Goal: Task Accomplishment & Management: Use online tool/utility

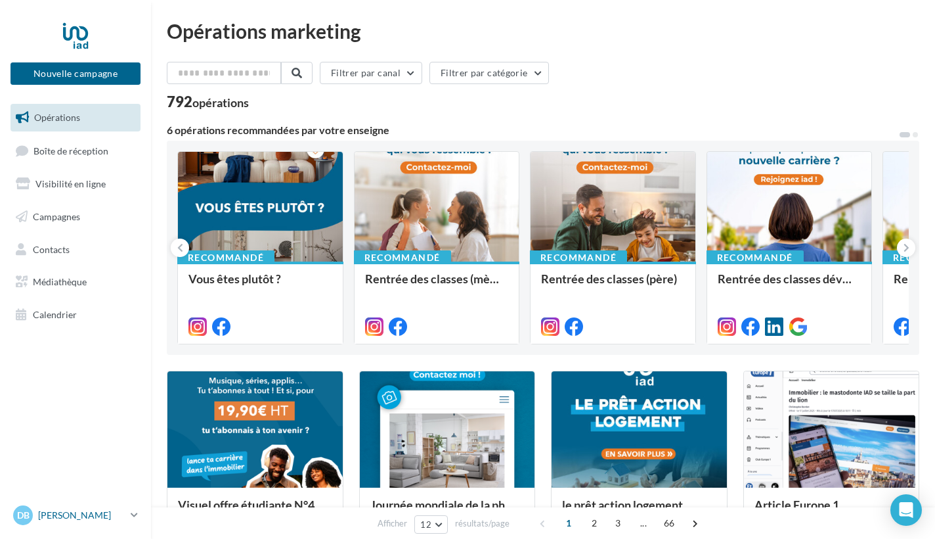
click at [24, 519] on span "DB" at bounding box center [23, 514] width 12 height 13
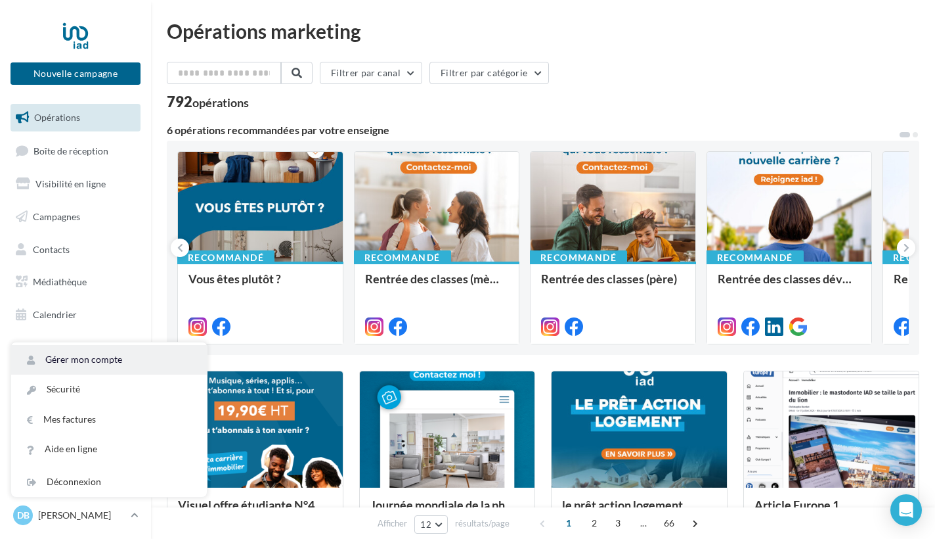
click at [64, 363] on link "Gérer mon compte" at bounding box center [109, 360] width 196 height 30
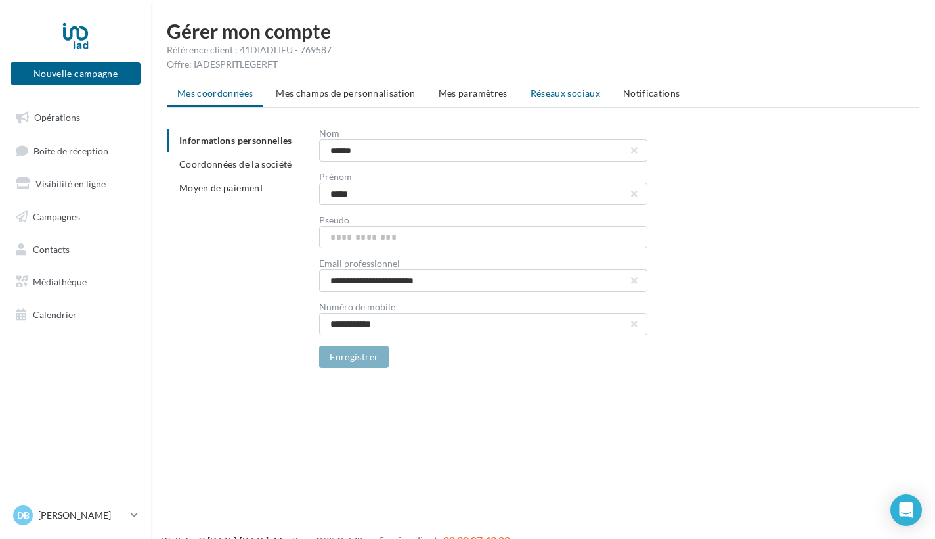
click at [582, 95] on span "Réseaux sociaux" at bounding box center [566, 92] width 70 height 11
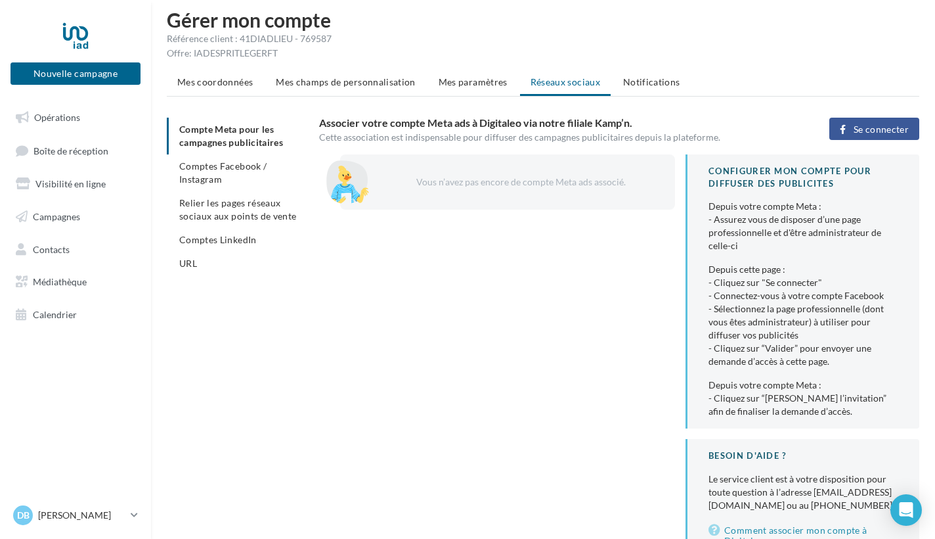
scroll to position [10, 0]
click at [202, 185] on span "Comptes Facebook / Instagram" at bounding box center [222, 174] width 87 height 24
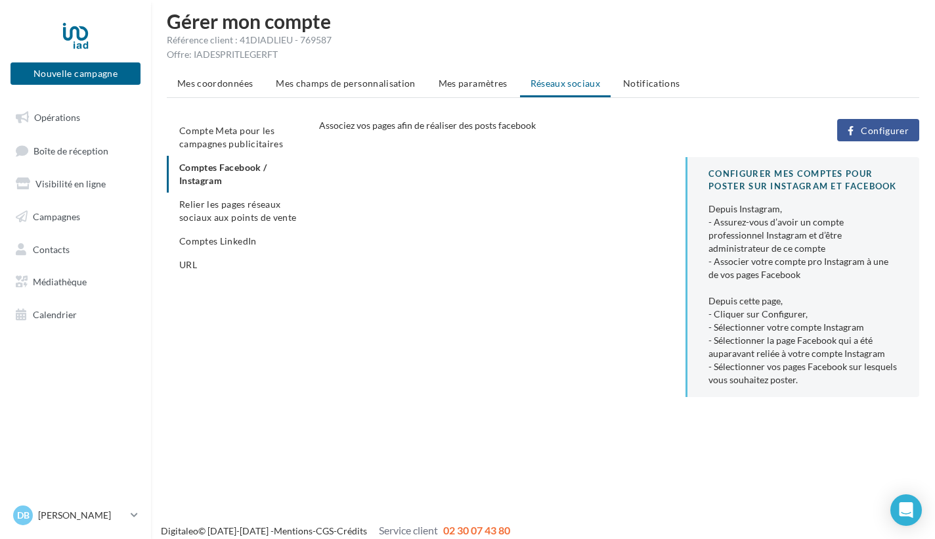
click at [884, 128] on span "Configurer" at bounding box center [885, 130] width 48 height 11
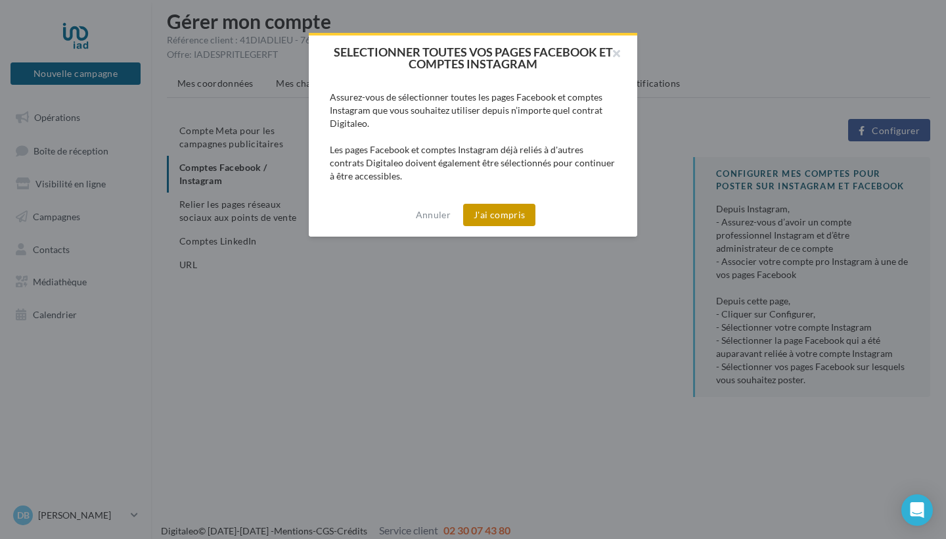
click at [522, 219] on button "J'ai compris" at bounding box center [499, 215] width 72 height 22
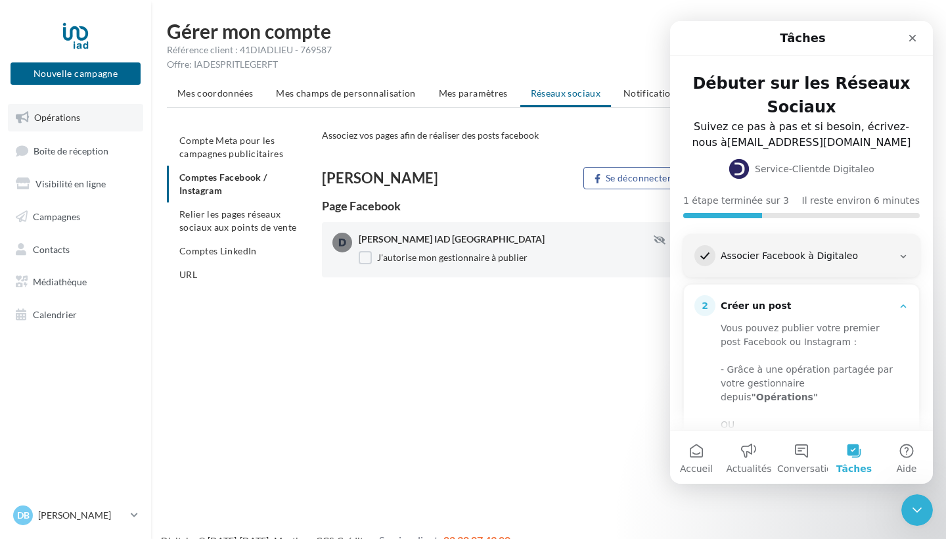
click at [43, 114] on span "Opérations" at bounding box center [57, 117] width 46 height 11
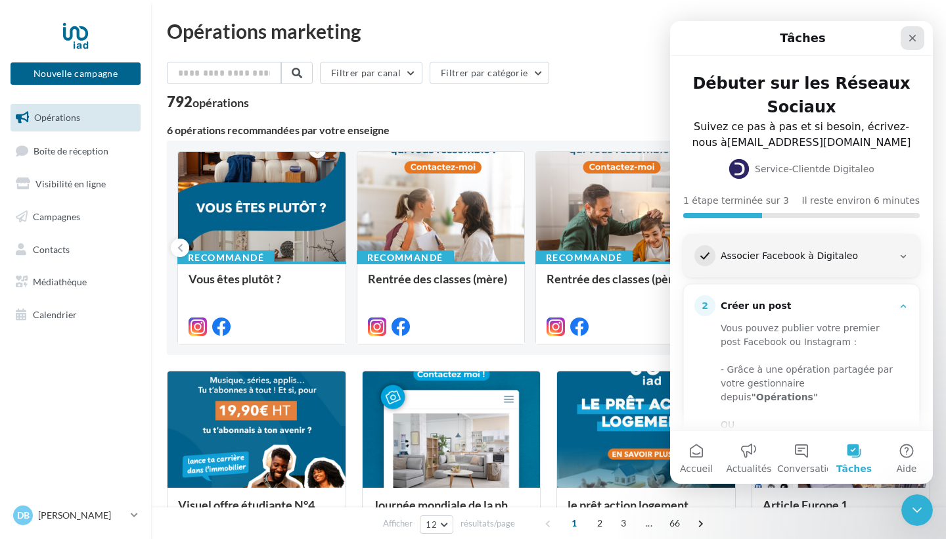
click at [913, 40] on icon "Fermer" at bounding box center [912, 38] width 11 height 11
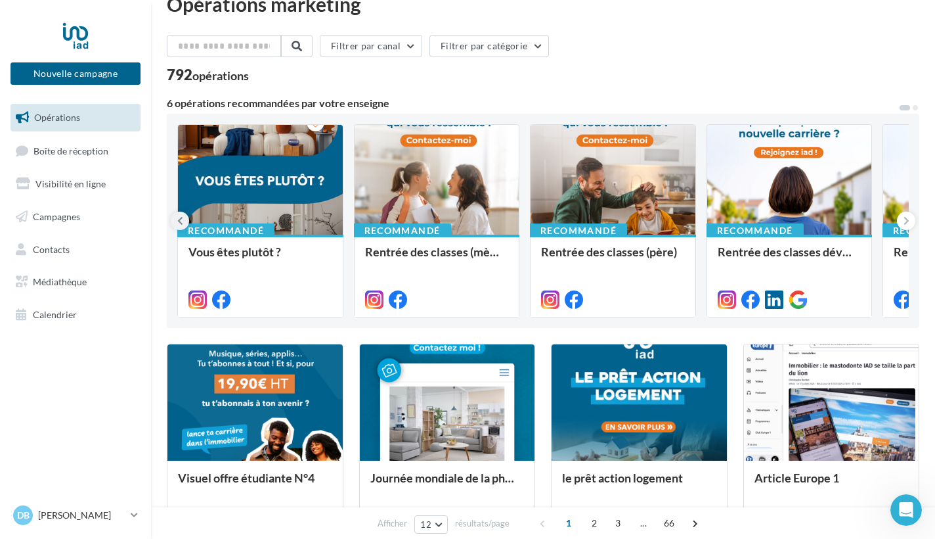
click at [178, 217] on icon at bounding box center [180, 220] width 6 height 13
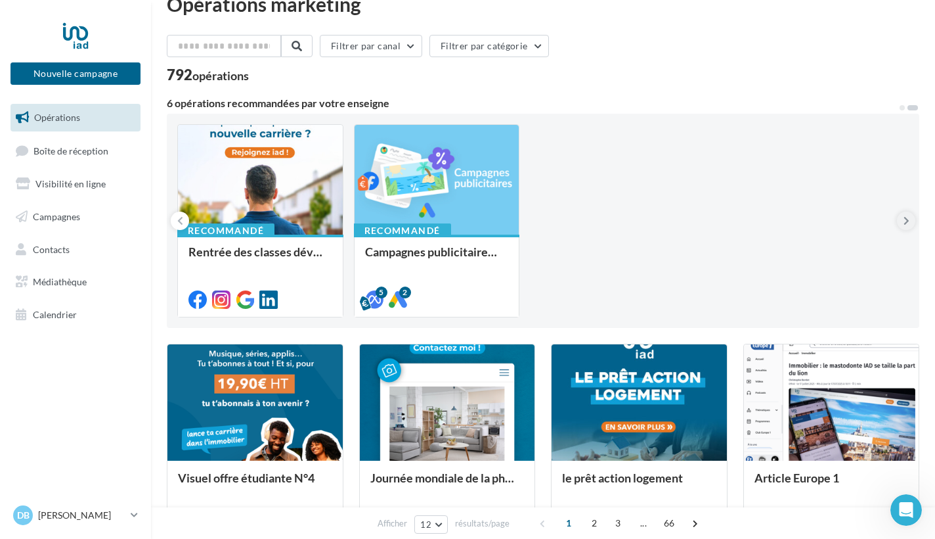
click at [905, 219] on icon at bounding box center [907, 220] width 6 height 13
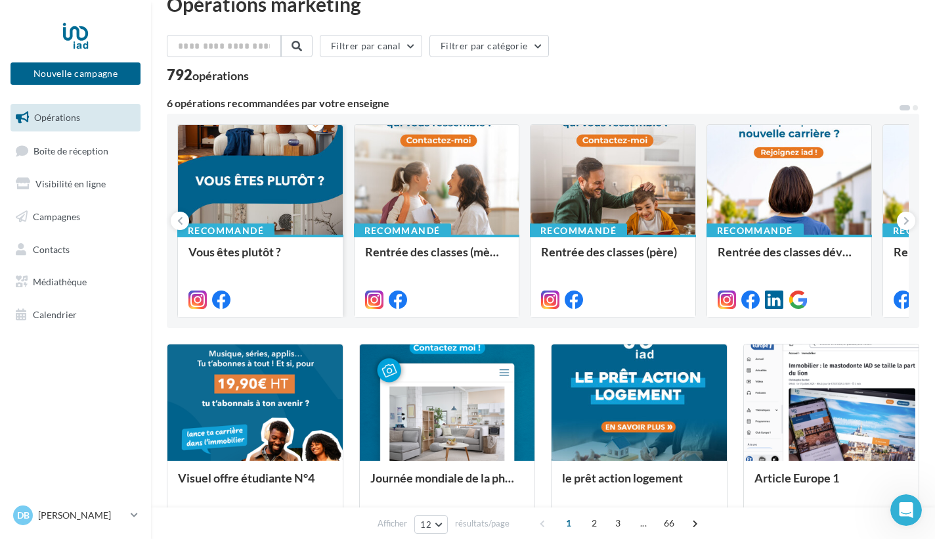
click at [280, 193] on div at bounding box center [260, 180] width 165 height 111
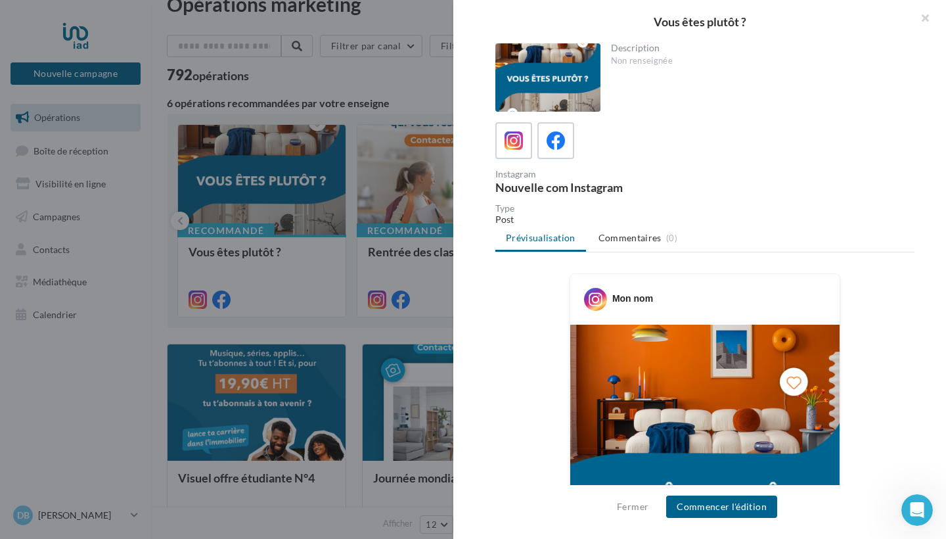
drag, startPoint x: 945, startPoint y: 225, endPoint x: 939, endPoint y: 264, distance: 39.8
click at [935, 264] on div "Description Non renseignée Instagram Nouvelle com Instagram Type Post Prévisual…" at bounding box center [704, 269] width 503 height 453
click at [935, 199] on div "Description Non renseignée Instagram Nouvelle com Instagram Type Post Prévisual…" at bounding box center [704, 269] width 503 height 453
click at [634, 503] on button "Fermer" at bounding box center [633, 507] width 42 height 16
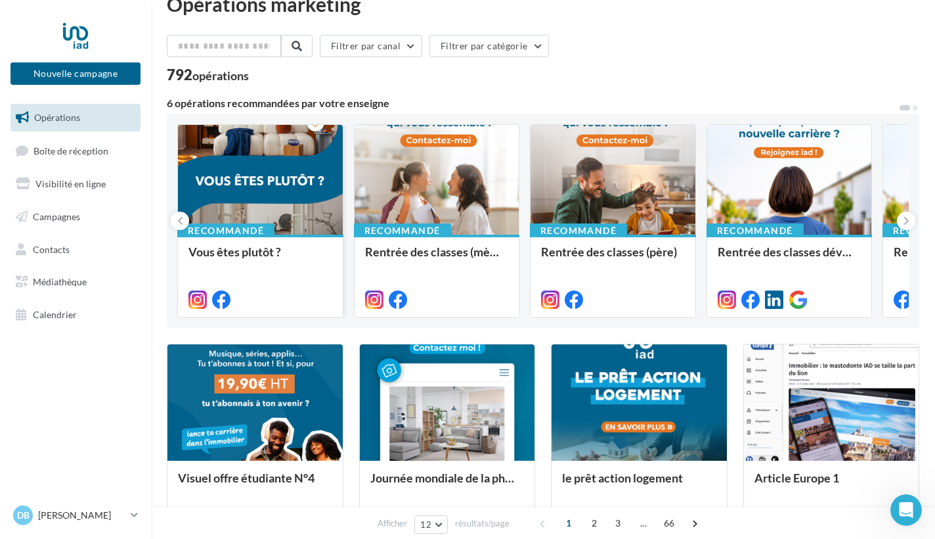
click at [265, 182] on div at bounding box center [260, 180] width 165 height 111
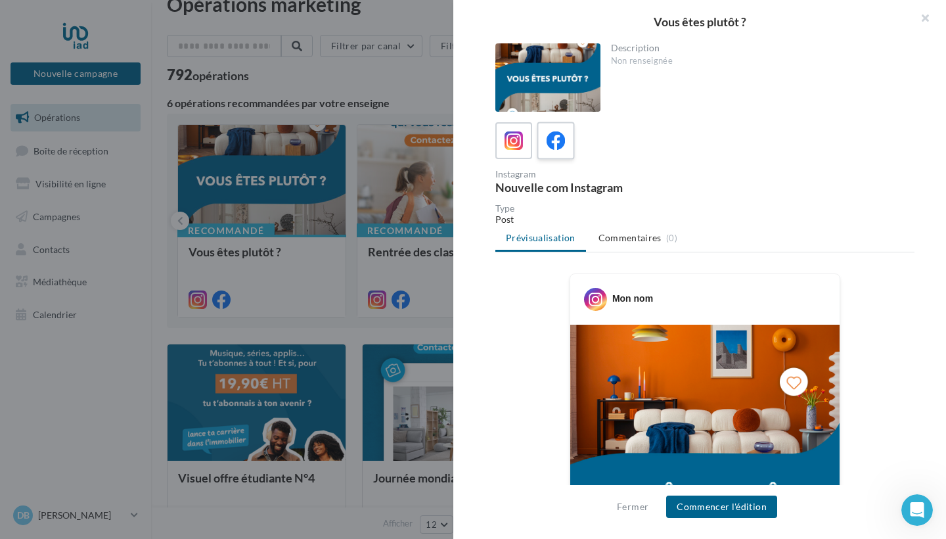
click at [551, 141] on icon at bounding box center [556, 140] width 19 height 19
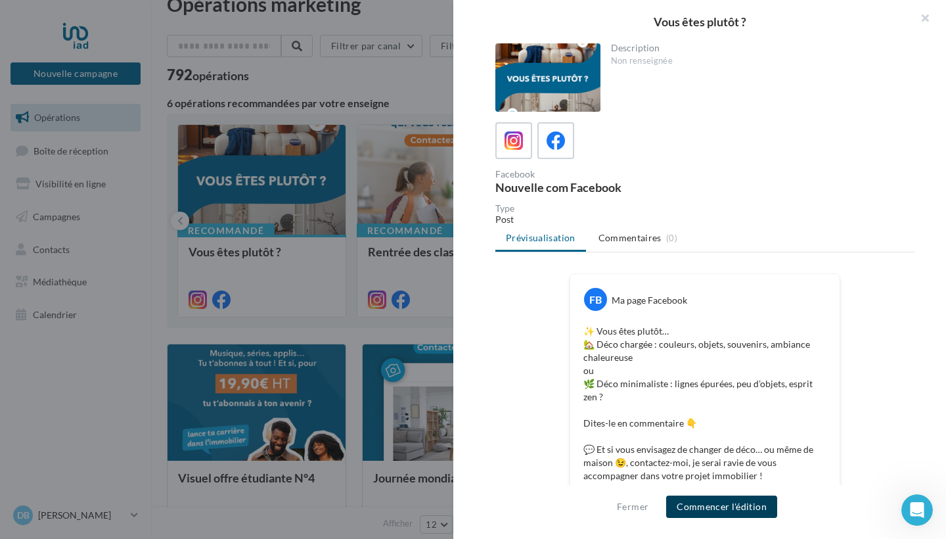
click at [738, 504] on button "Commencer l'édition" at bounding box center [721, 506] width 111 height 22
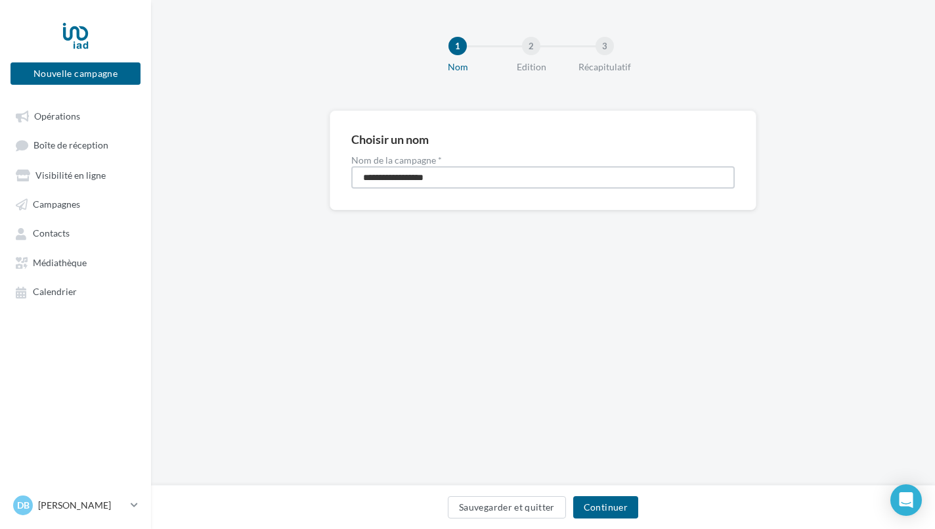
click at [358, 179] on input "**********" at bounding box center [543, 177] width 384 height 22
click at [451, 178] on input "**********" at bounding box center [543, 177] width 384 height 22
type input "**********"
click at [592, 508] on button "Continuer" at bounding box center [606, 507] width 65 height 22
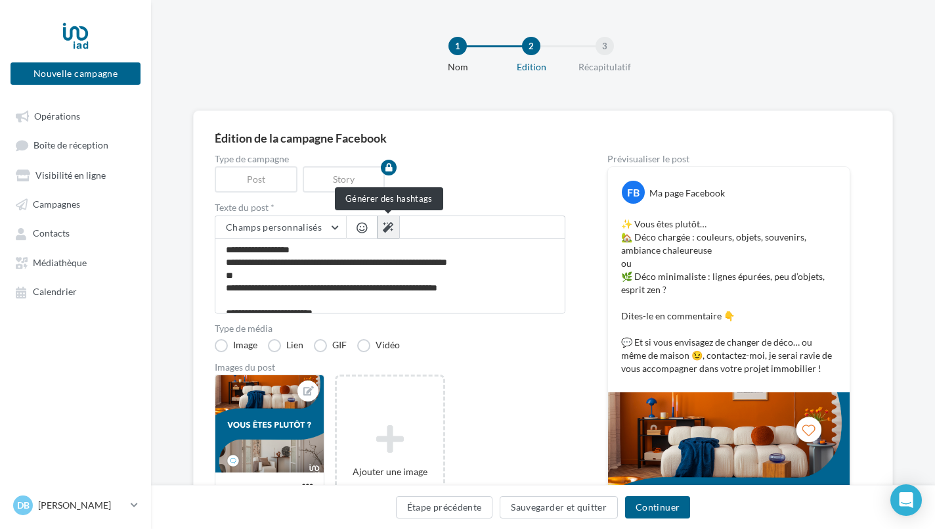
click at [384, 227] on icon at bounding box center [388, 227] width 11 height 11
type textarea "**********"
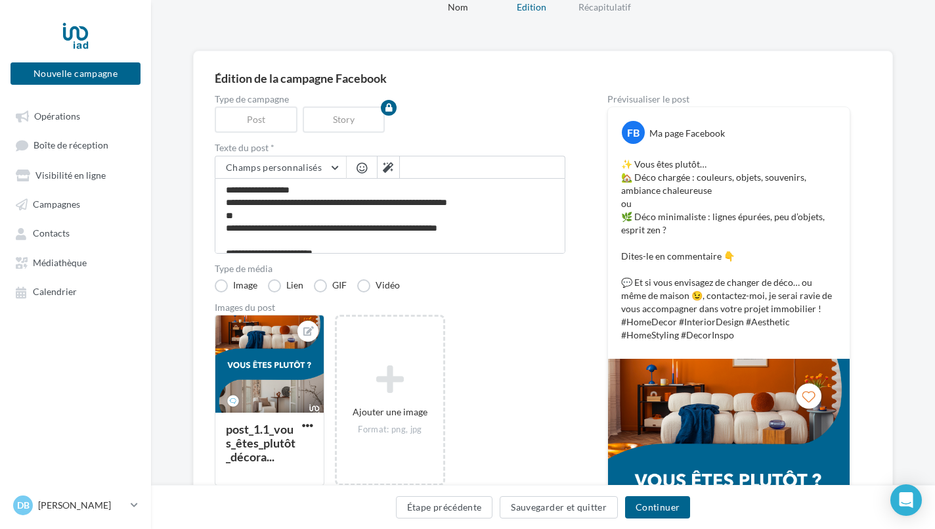
scroll to position [76, 0]
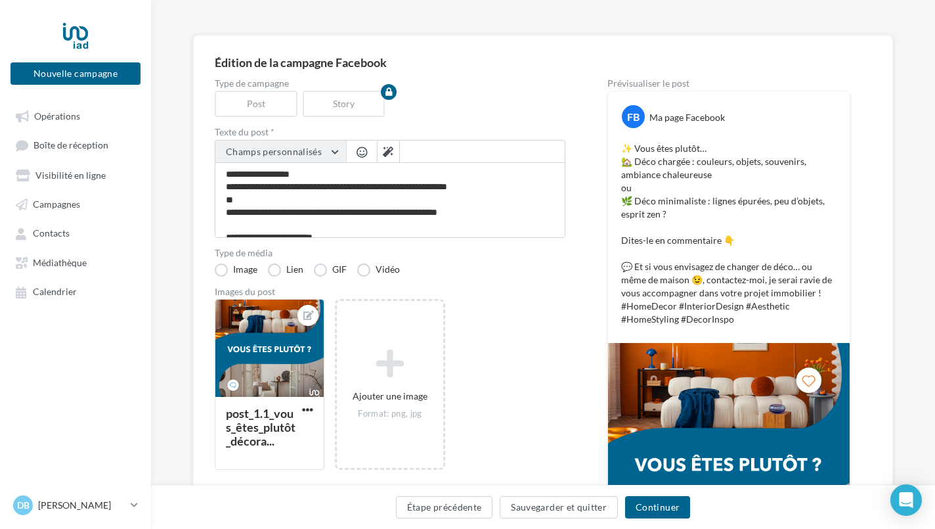
click at [333, 152] on button "Champs personnalisés" at bounding box center [280, 152] width 131 height 22
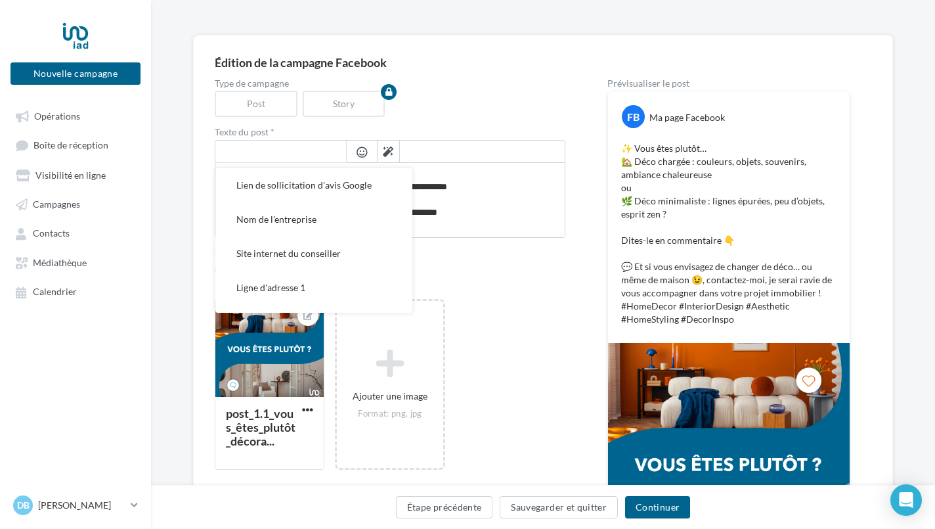
click at [485, 78] on div "Édition de la campagne Facebook Type de campagne Post Story Texte du post * Lie…" at bounding box center [543, 334] width 657 height 556
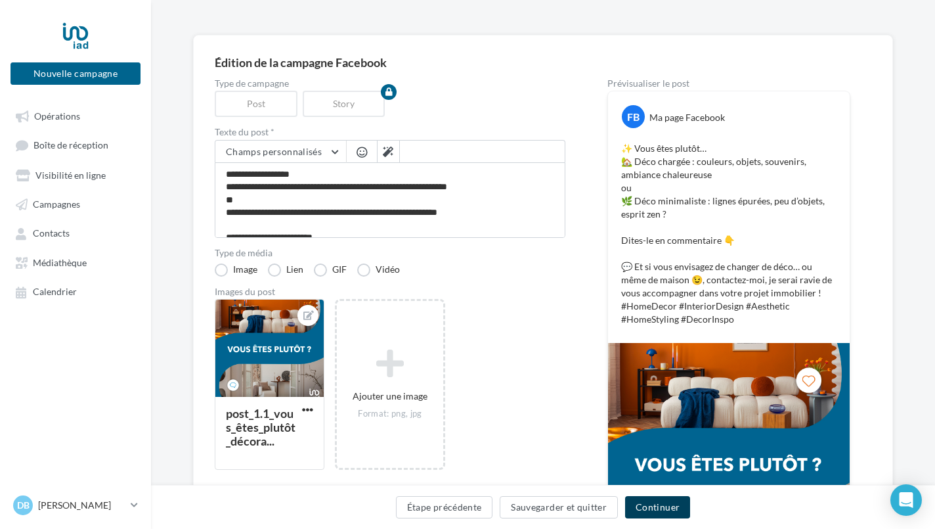
click at [650, 507] on button "Continuer" at bounding box center [657, 507] width 65 height 22
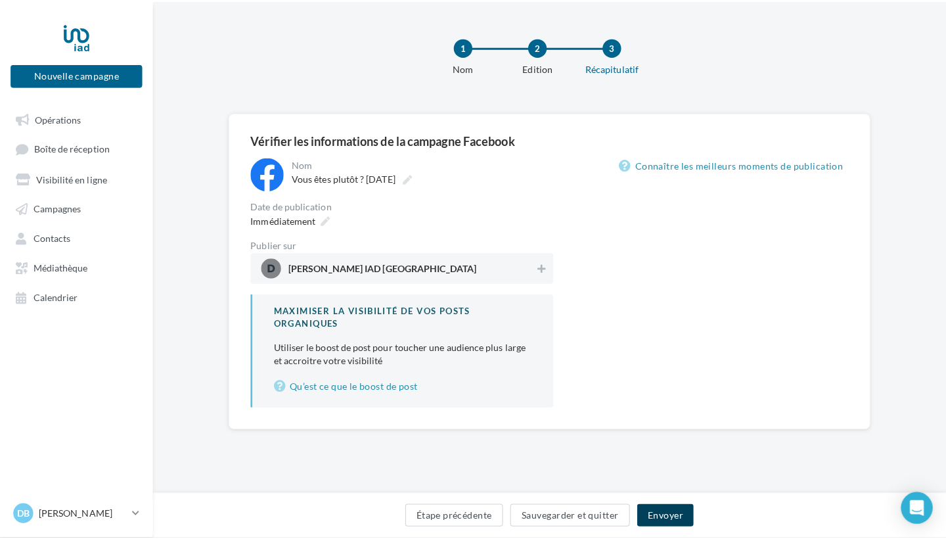
scroll to position [2, 0]
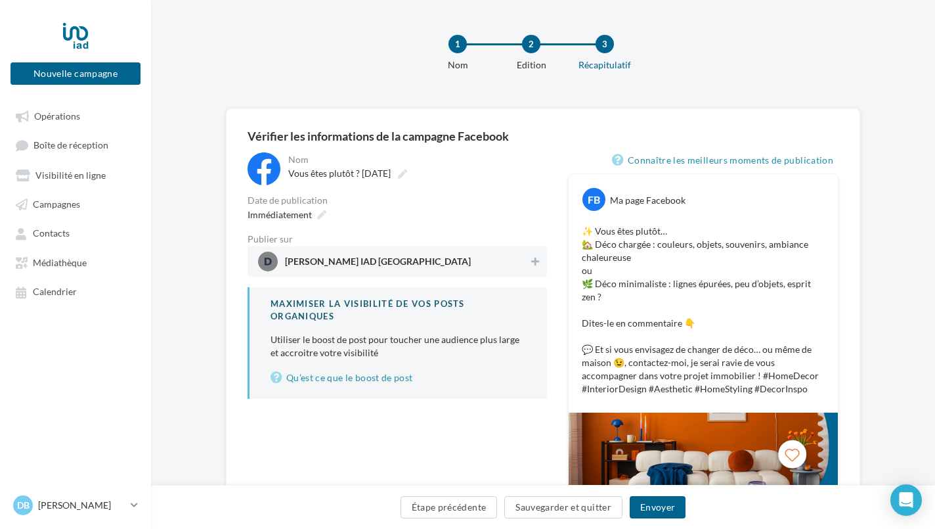
click at [314, 200] on div "Date de publication" at bounding box center [398, 200] width 300 height 9
click at [320, 216] on icon at bounding box center [321, 214] width 9 height 9
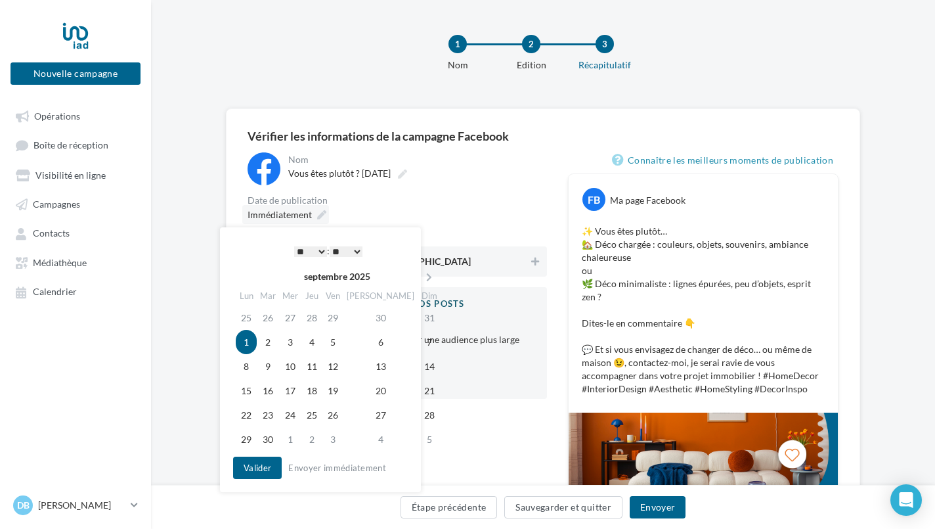
click at [298, 214] on span "Immédiatement" at bounding box center [280, 214] width 64 height 11
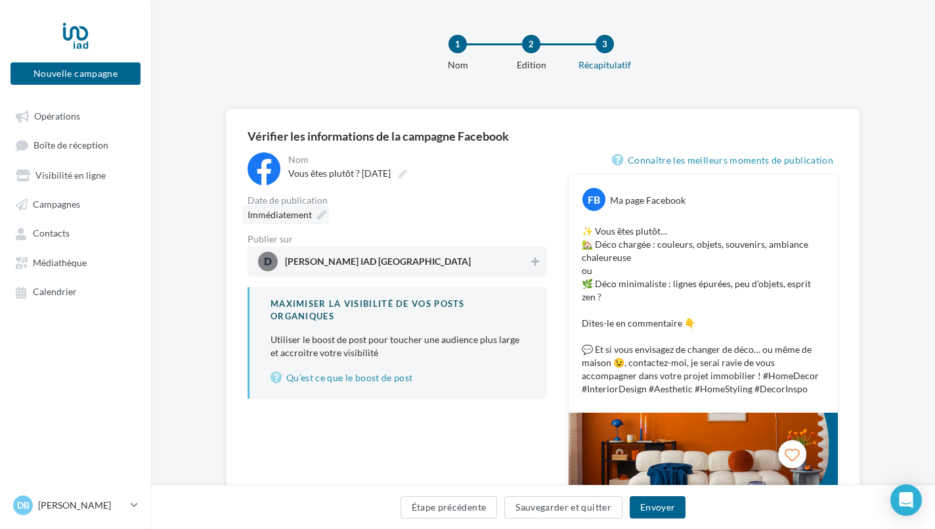
click at [298, 214] on span "Immédiatement" at bounding box center [280, 214] width 64 height 11
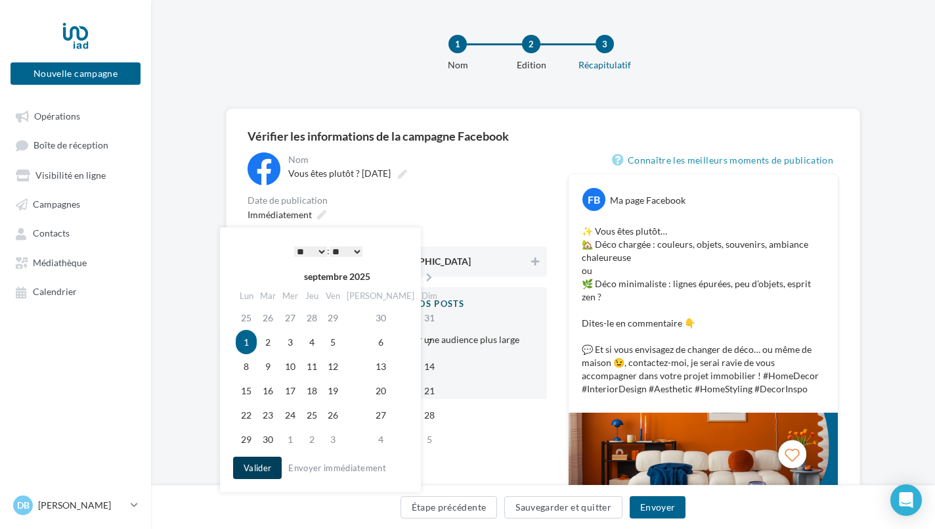
click at [262, 466] on button "Valider" at bounding box center [257, 468] width 49 height 22
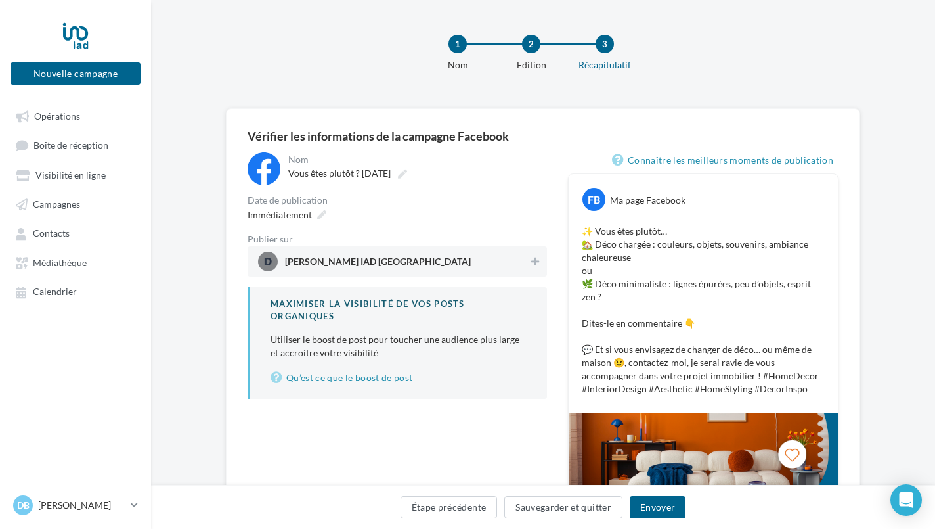
click at [368, 258] on span "Diane Baugas IAD France" at bounding box center [378, 264] width 186 height 14
click at [659, 508] on button "Envoyer" at bounding box center [658, 507] width 56 height 22
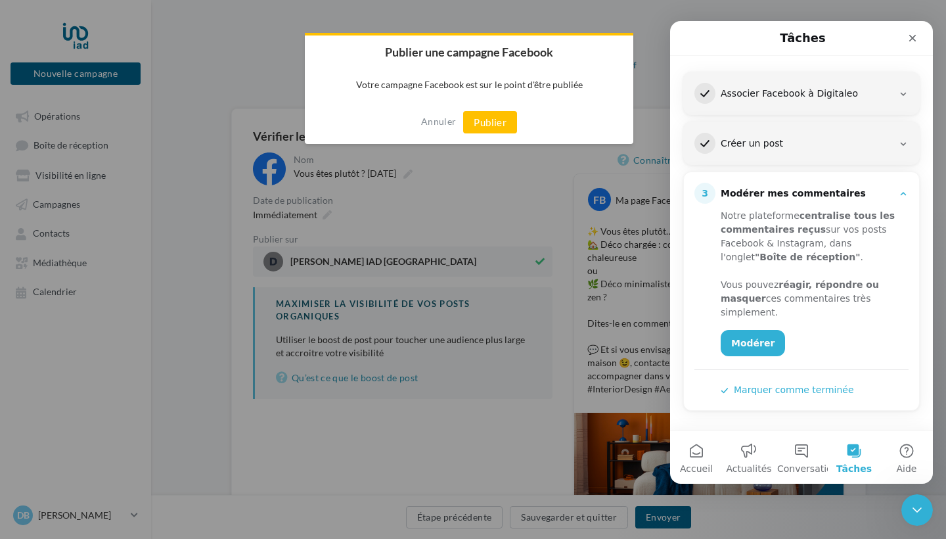
scroll to position [162, 0]
click at [474, 122] on button "Publier" at bounding box center [490, 122] width 54 height 22
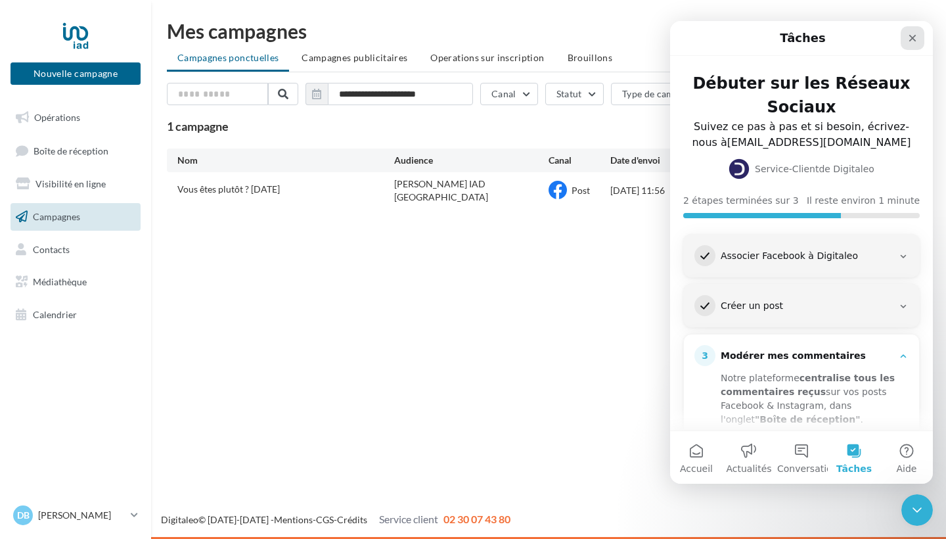
click at [918, 38] on icon "Fermer" at bounding box center [912, 38] width 11 height 11
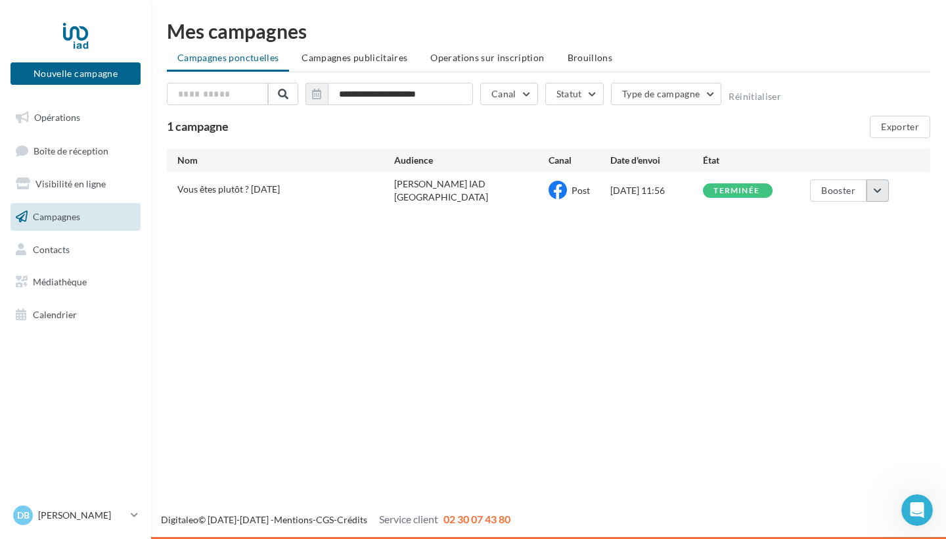
click at [876, 189] on button "button" at bounding box center [878, 190] width 22 height 22
click at [645, 316] on div "Nouvelle campagne Nouvelle campagne Opérations Boîte de réception Visibilité en…" at bounding box center [473, 269] width 946 height 539
click at [875, 194] on button "button" at bounding box center [878, 190] width 22 height 22
click at [664, 313] on div "Nouvelle campagne Nouvelle campagne Opérations Boîte de réception Visibilité en…" at bounding box center [473, 269] width 946 height 539
click at [93, 70] on button "Nouvelle campagne" at bounding box center [76, 73] width 130 height 22
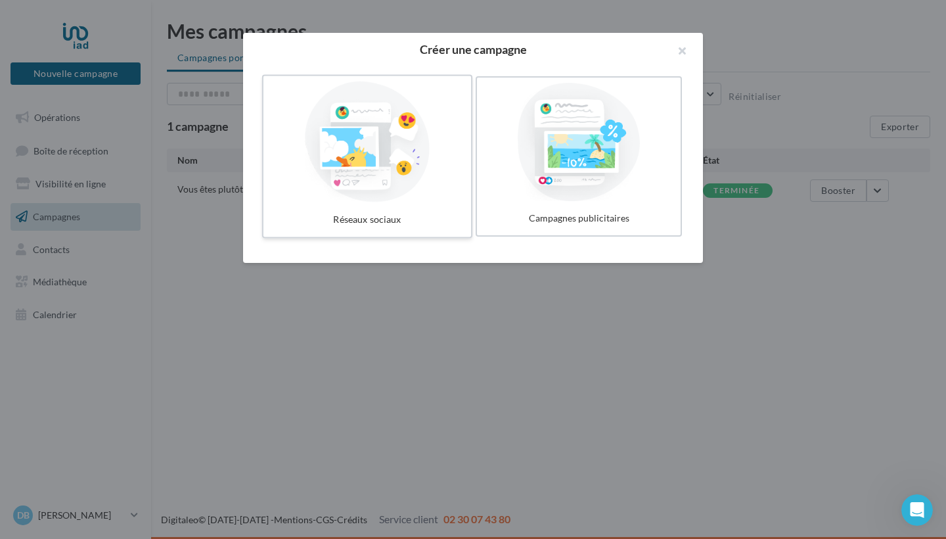
click at [331, 150] on div at bounding box center [367, 141] width 197 height 121
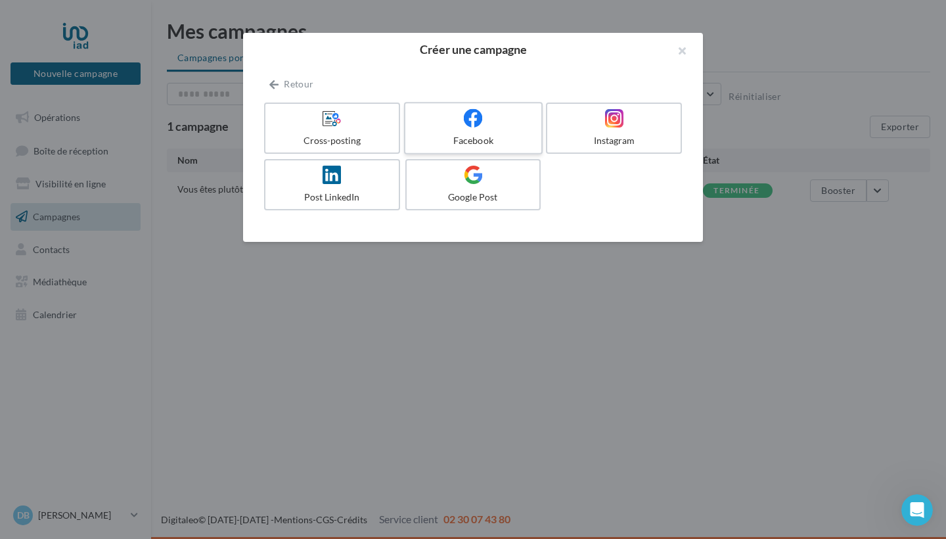
click at [462, 133] on label "Facebook" at bounding box center [473, 128] width 139 height 53
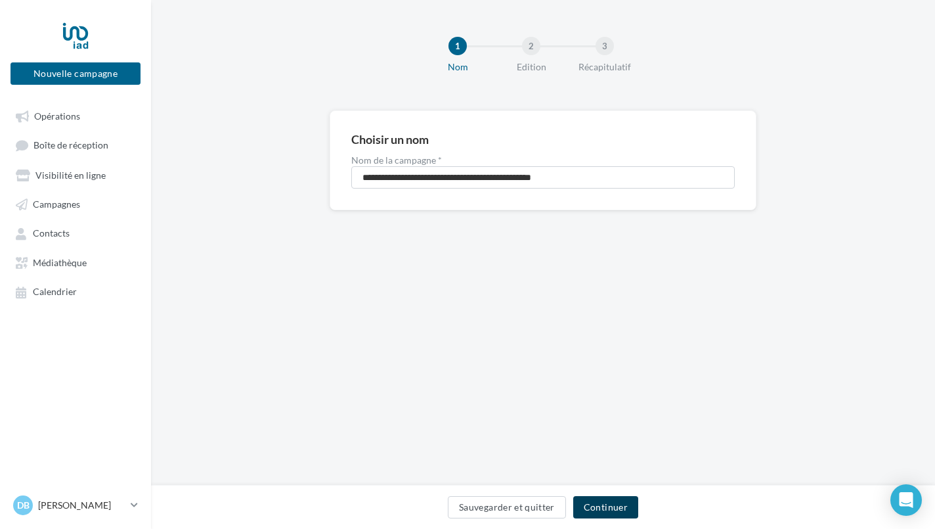
click at [591, 503] on button "Continuer" at bounding box center [606, 507] width 65 height 22
